Goal: Information Seeking & Learning: Learn about a topic

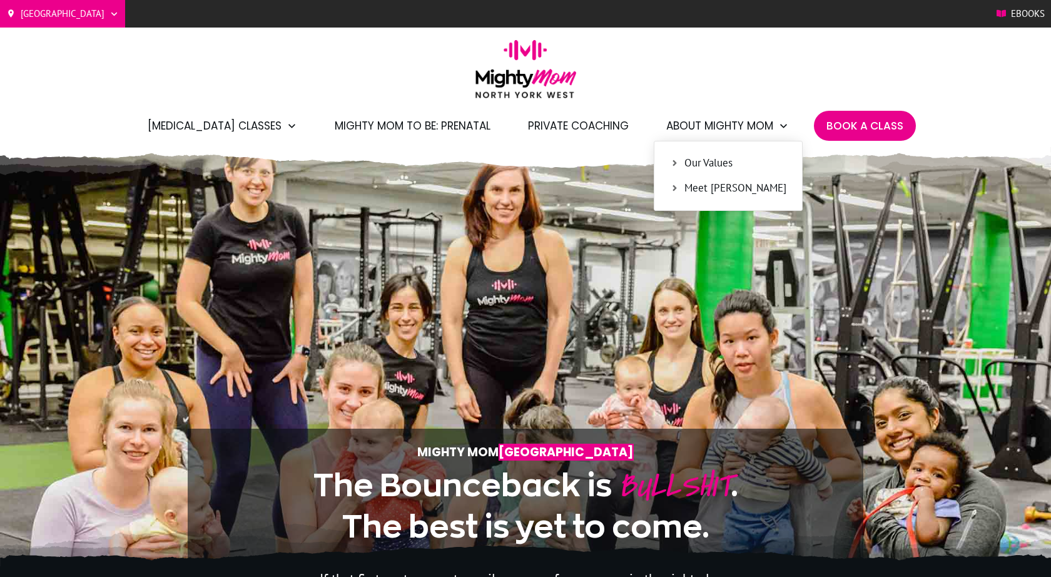
click at [711, 188] on span "Meet [PERSON_NAME]" at bounding box center [736, 188] width 102 height 16
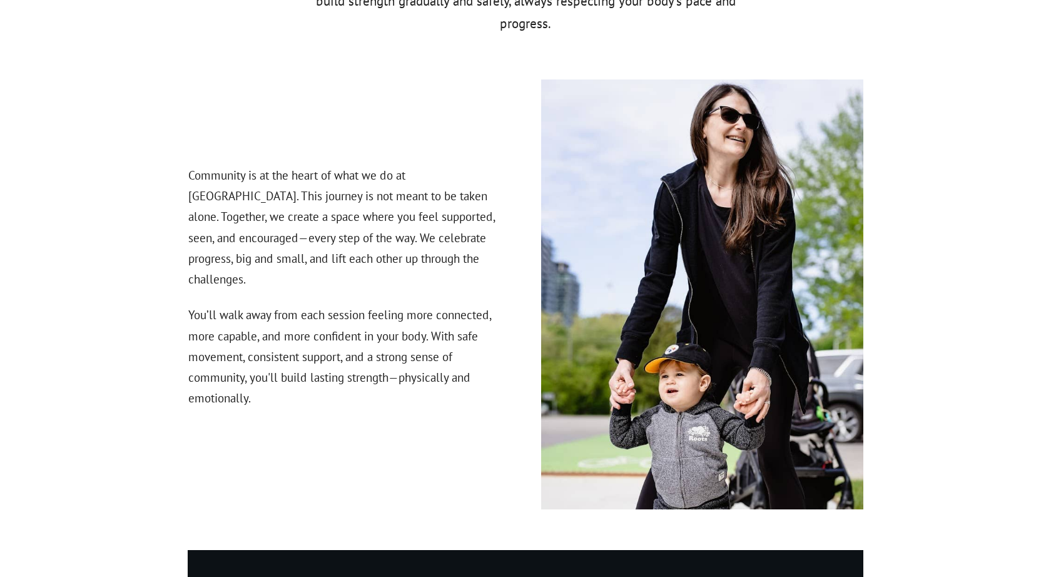
scroll to position [1739, 0]
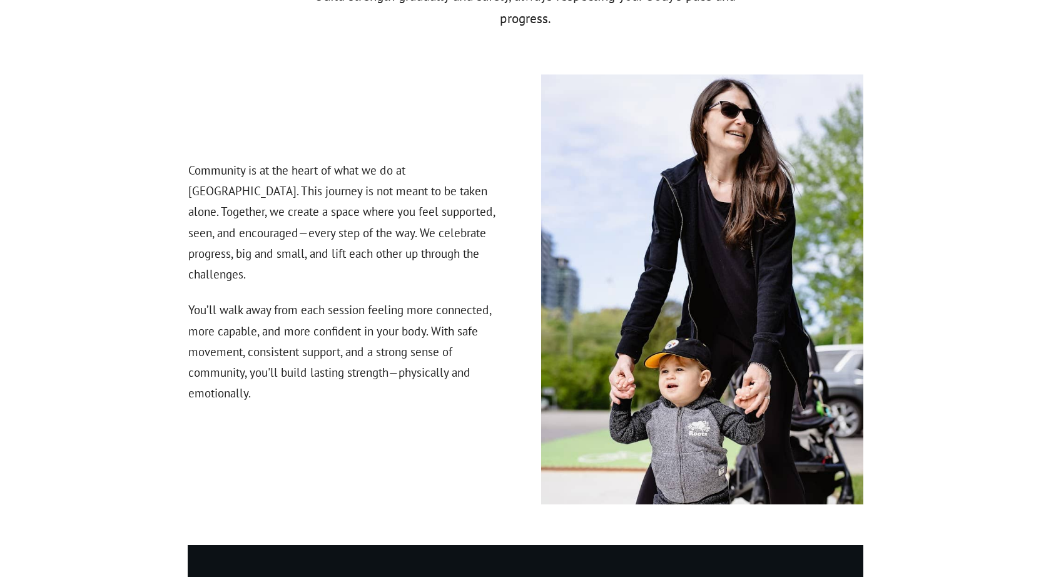
click at [377, 205] on p "Community is at the heart of what we do at Mighty Mom. This journey is not mean…" at bounding box center [348, 230] width 321 height 140
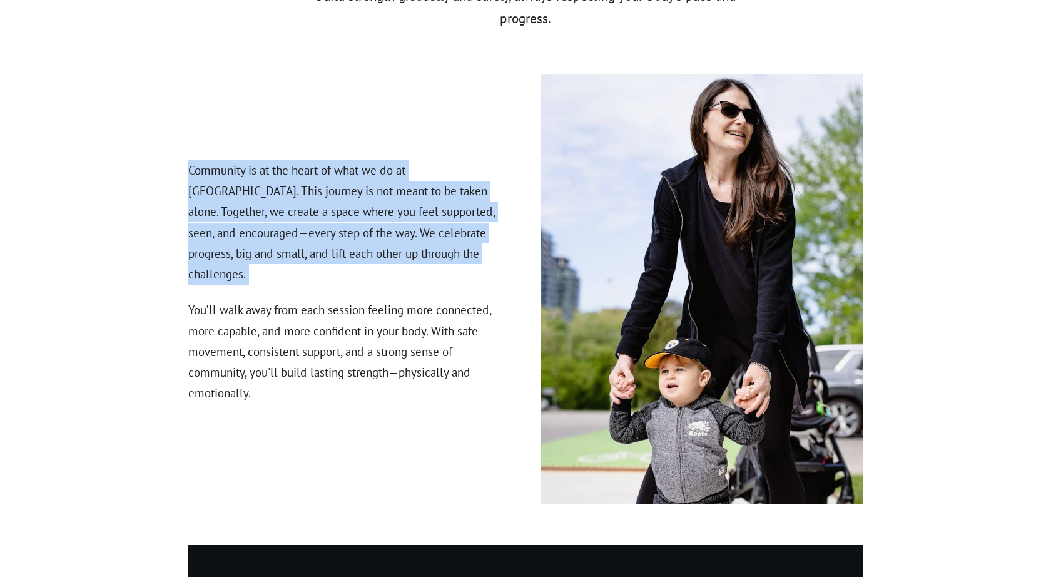
click at [377, 205] on p "Community is at the heart of what we do at Mighty Mom. This journey is not mean…" at bounding box center [348, 230] width 321 height 140
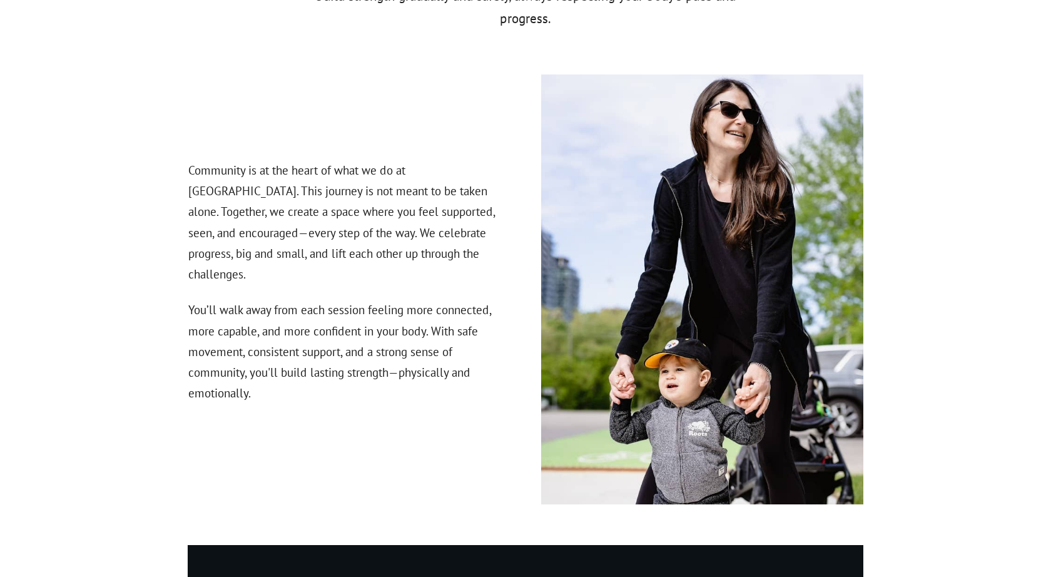
click at [377, 205] on p "Community is at the heart of what we do at Mighty Mom. This journey is not mean…" at bounding box center [348, 230] width 321 height 140
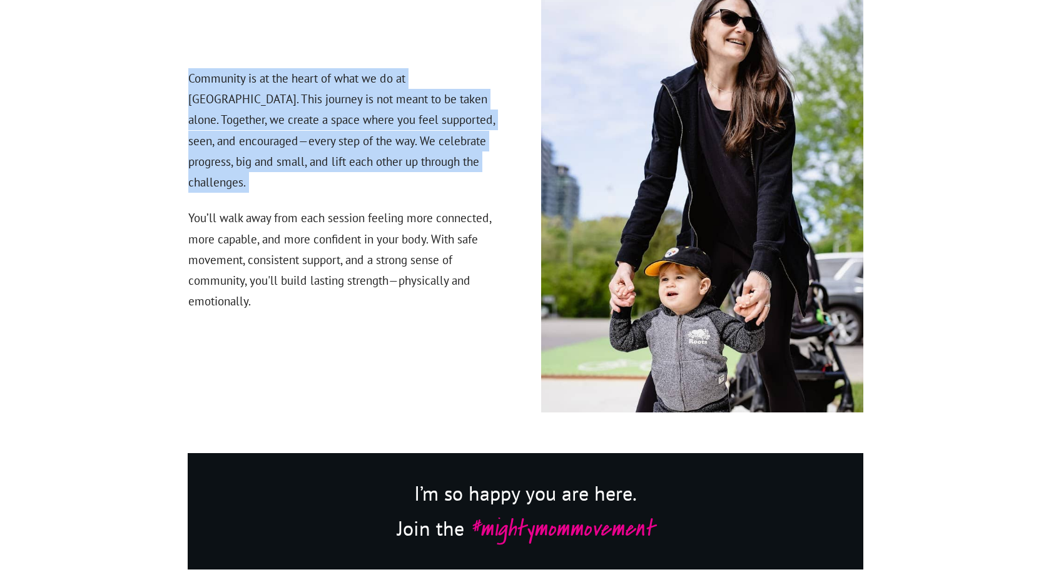
scroll to position [1833, 0]
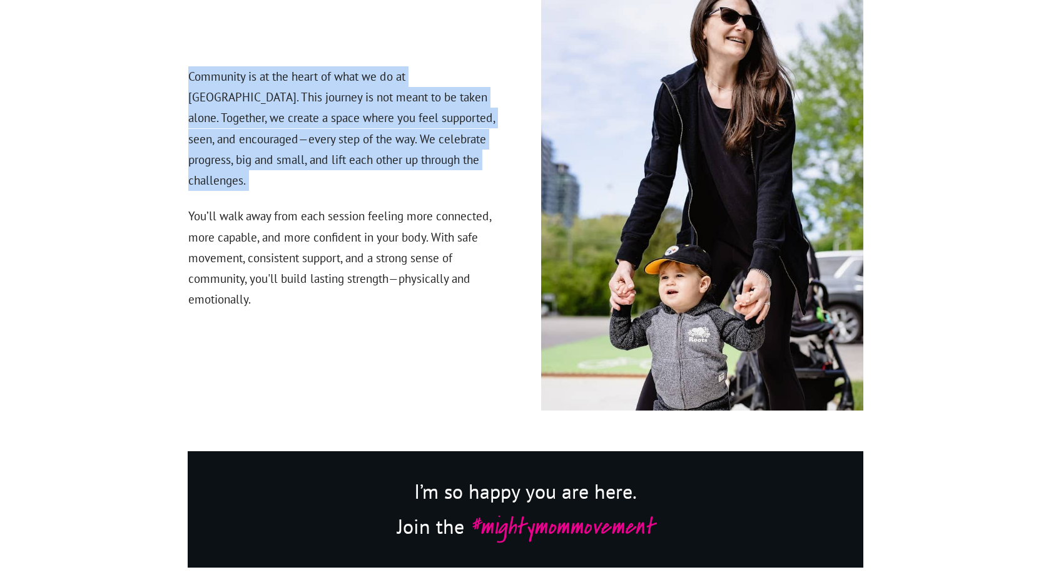
click at [377, 206] on p "You’ll walk away from each session feeling more connected, more capable, and mo…" at bounding box center [348, 265] width 321 height 119
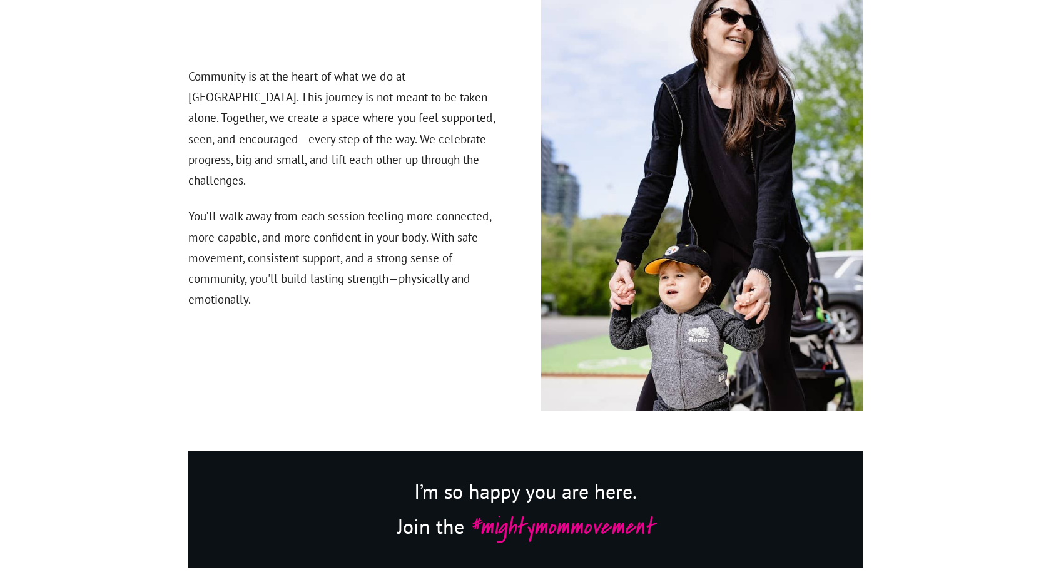
click at [377, 206] on p "You’ll walk away from each session feeling more connected, more capable, and mo…" at bounding box center [348, 265] width 321 height 119
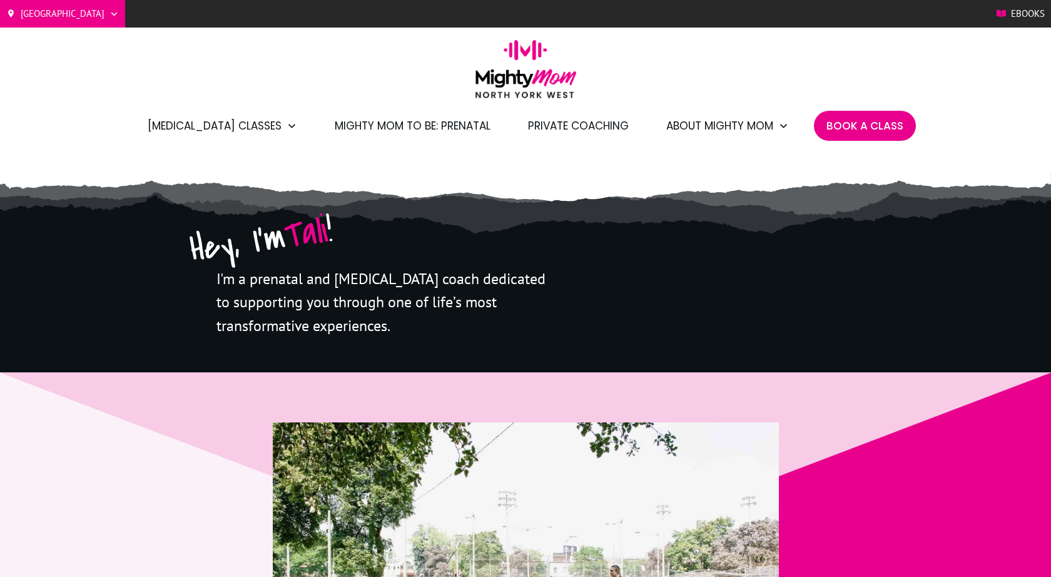
scroll to position [0, 0]
